Goal: Find specific page/section: Find specific page/section

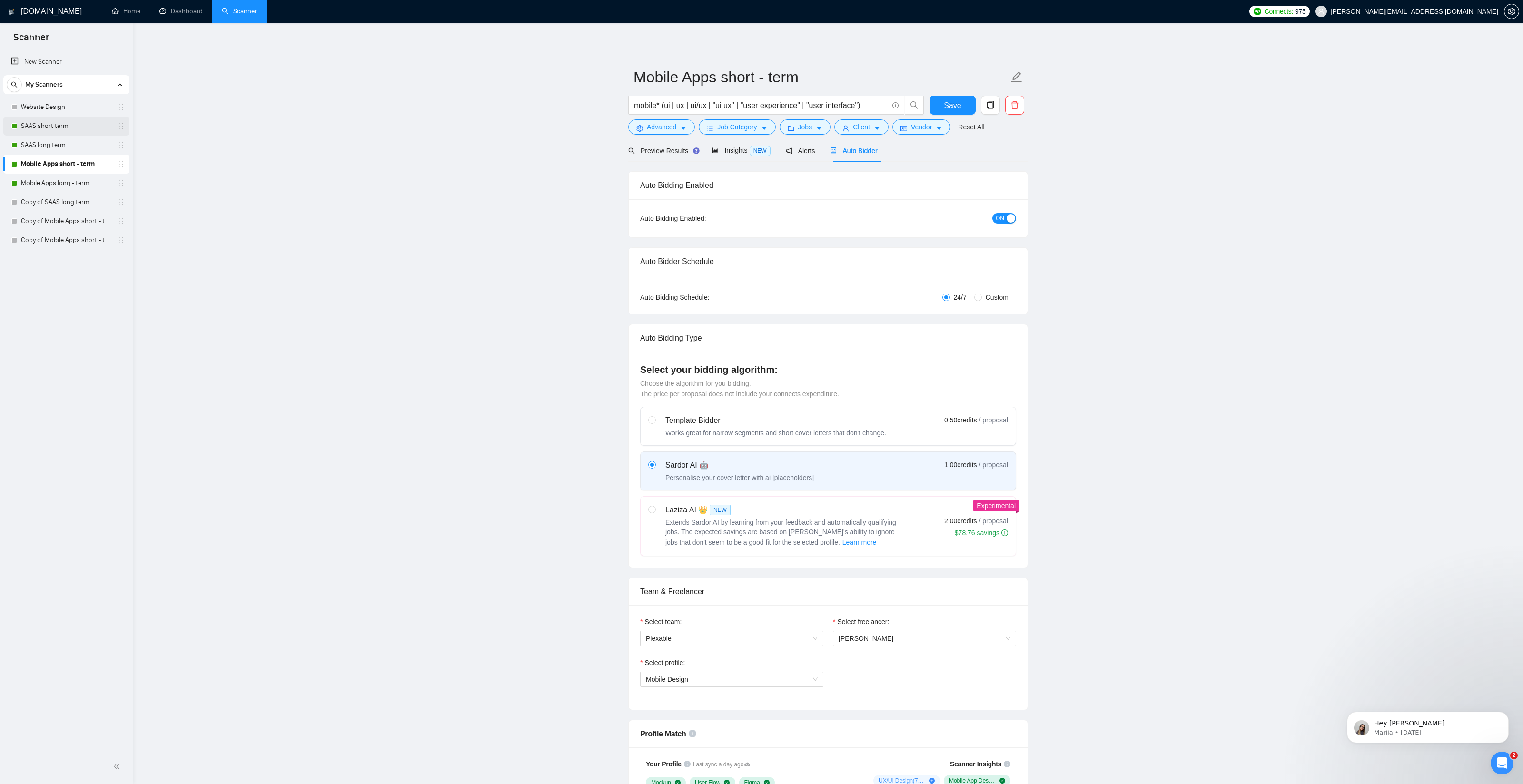
click at [44, 126] on link "SAAS short term" at bounding box center [66, 126] width 91 height 19
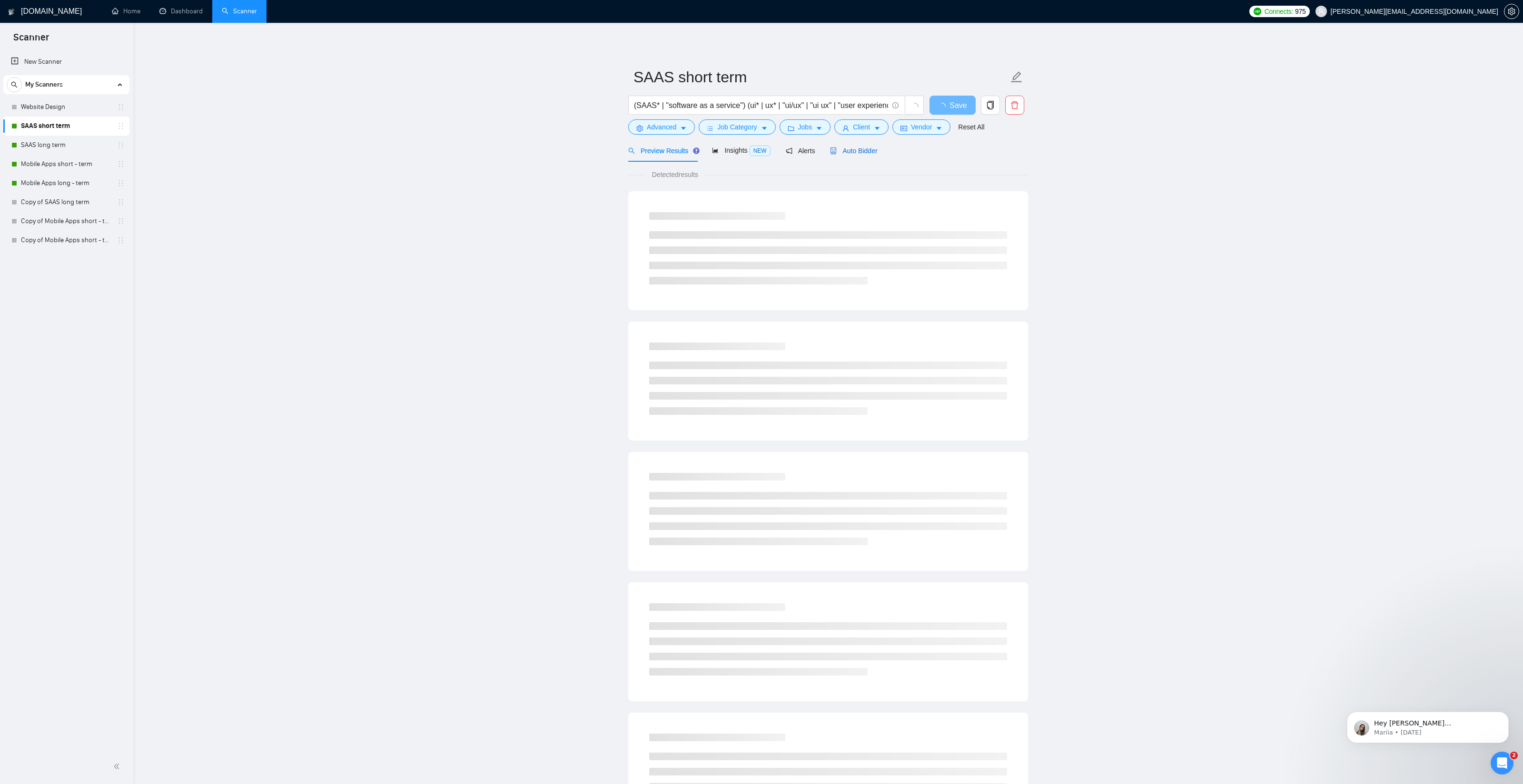
click at [864, 149] on span "Auto Bidder" at bounding box center [854, 151] width 47 height 7
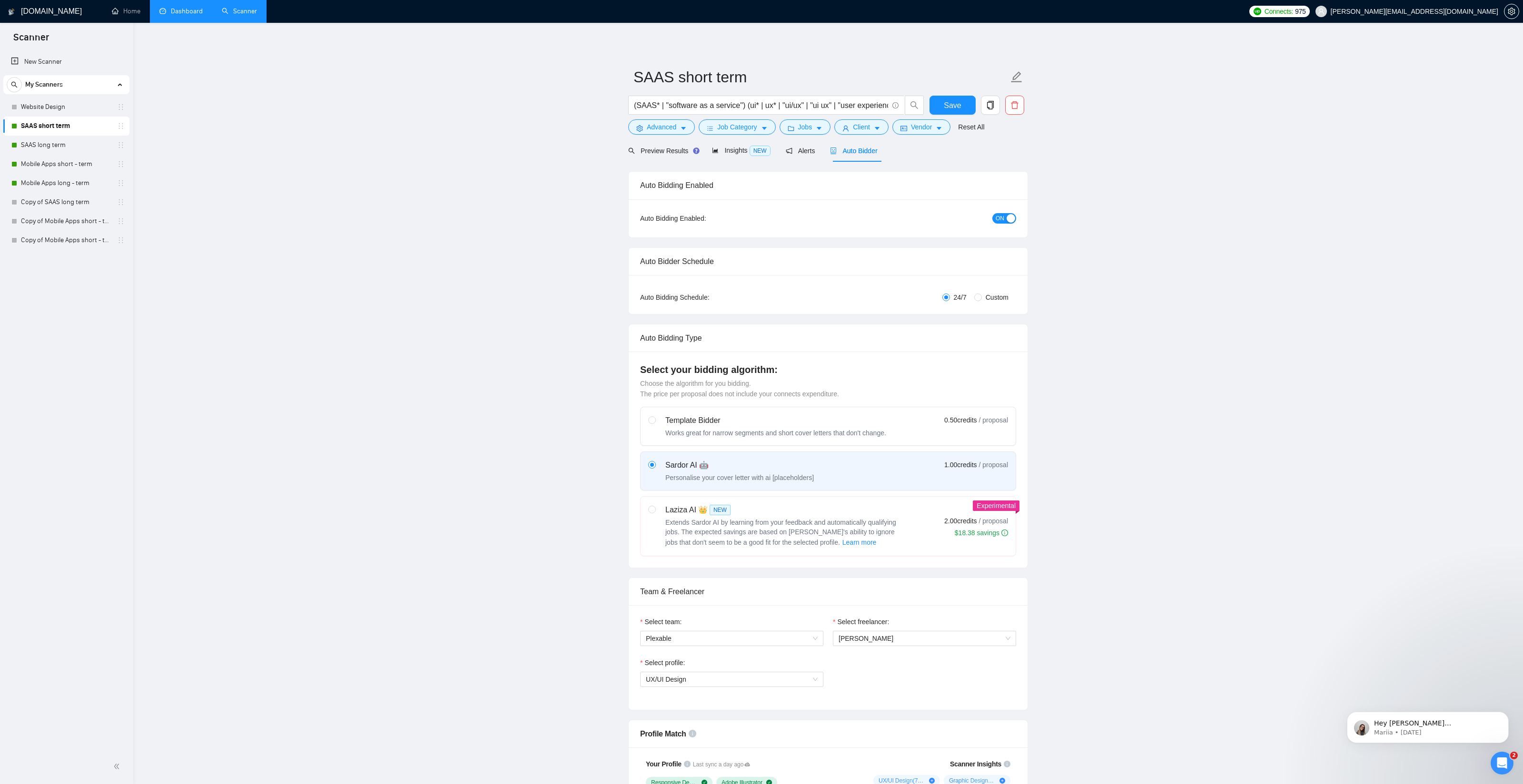
click at [190, 15] on link "Dashboard" at bounding box center [180, 11] width 43 height 8
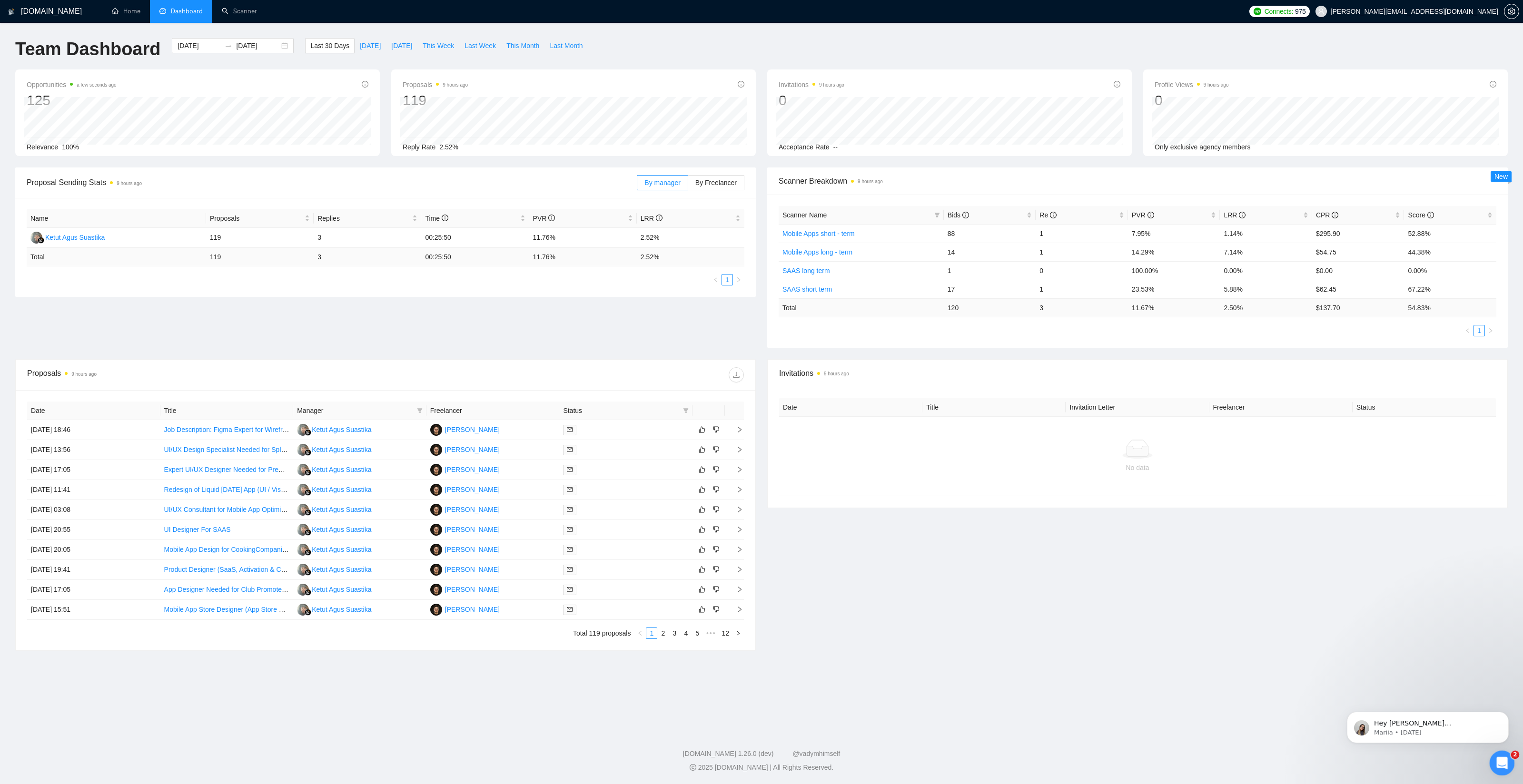
click at [1499, 756] on icon "Open Intercom Messenger" at bounding box center [1500, 761] width 15 height 15
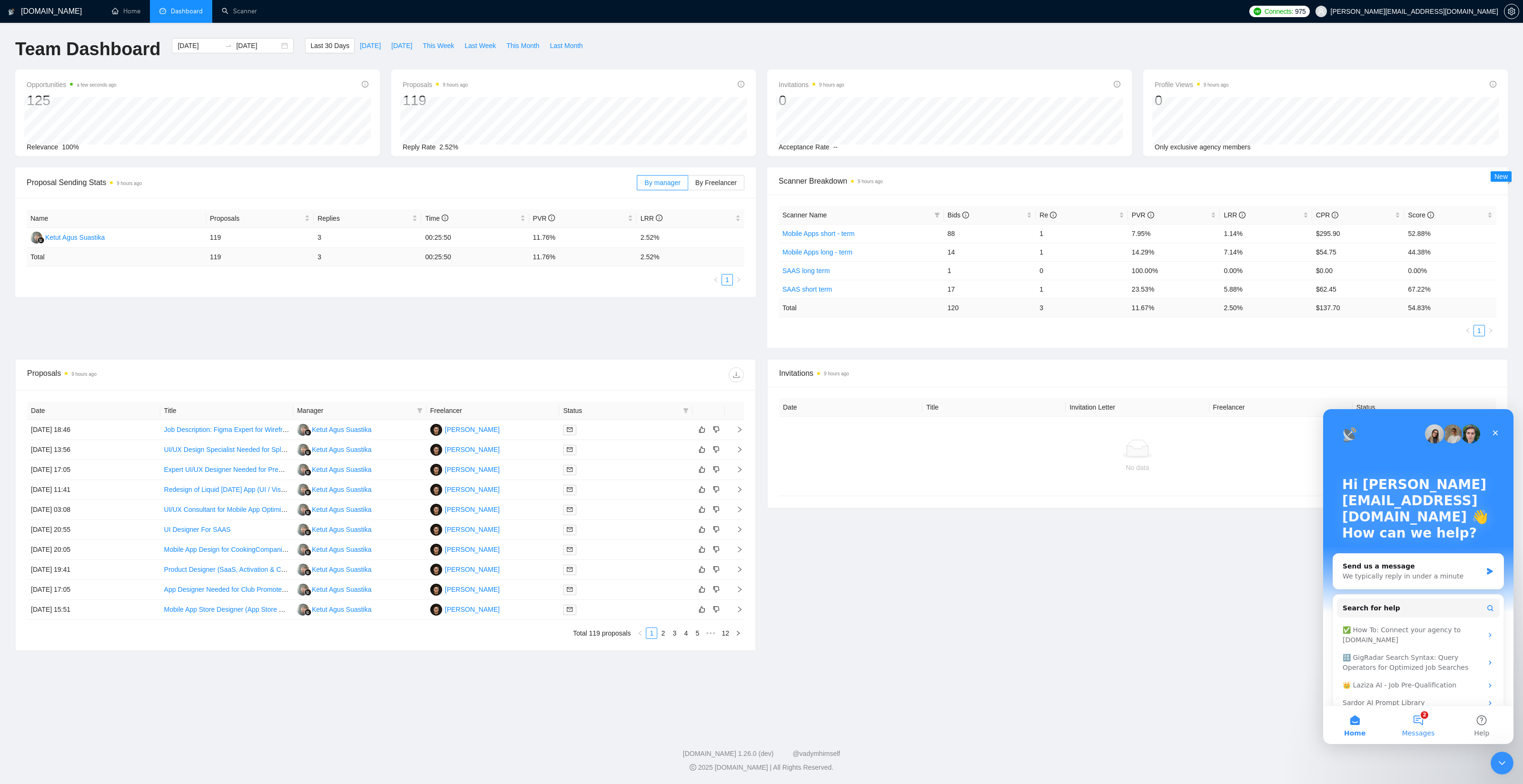
click at [1415, 712] on button "2 Messages" at bounding box center [1418, 725] width 63 height 38
